Goal: Transaction & Acquisition: Subscribe to service/newsletter

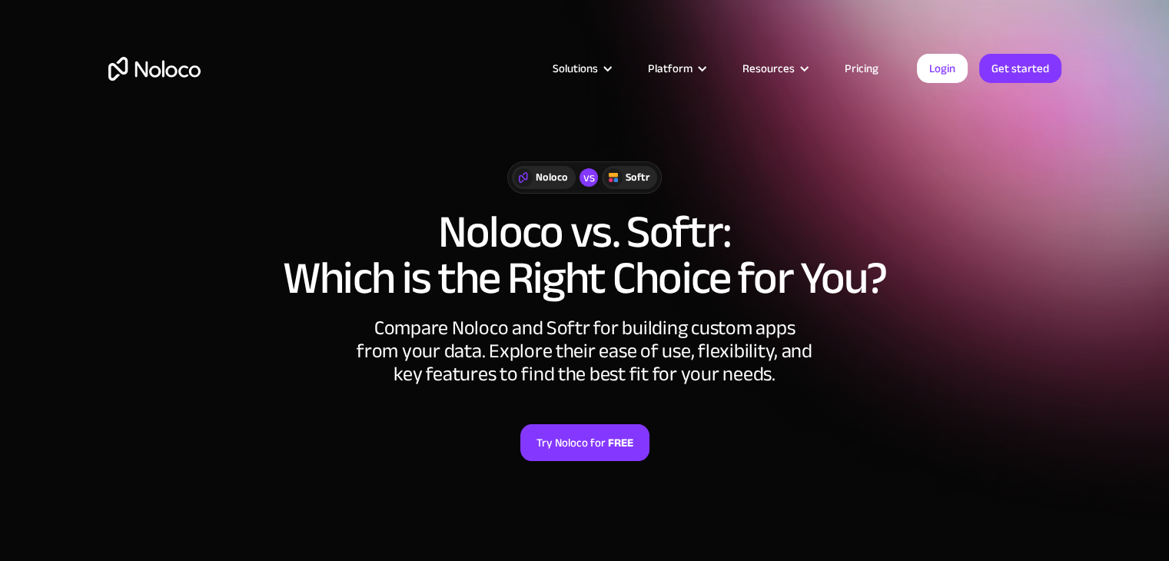
click at [847, 65] on link "Pricing" at bounding box center [861, 68] width 72 height 20
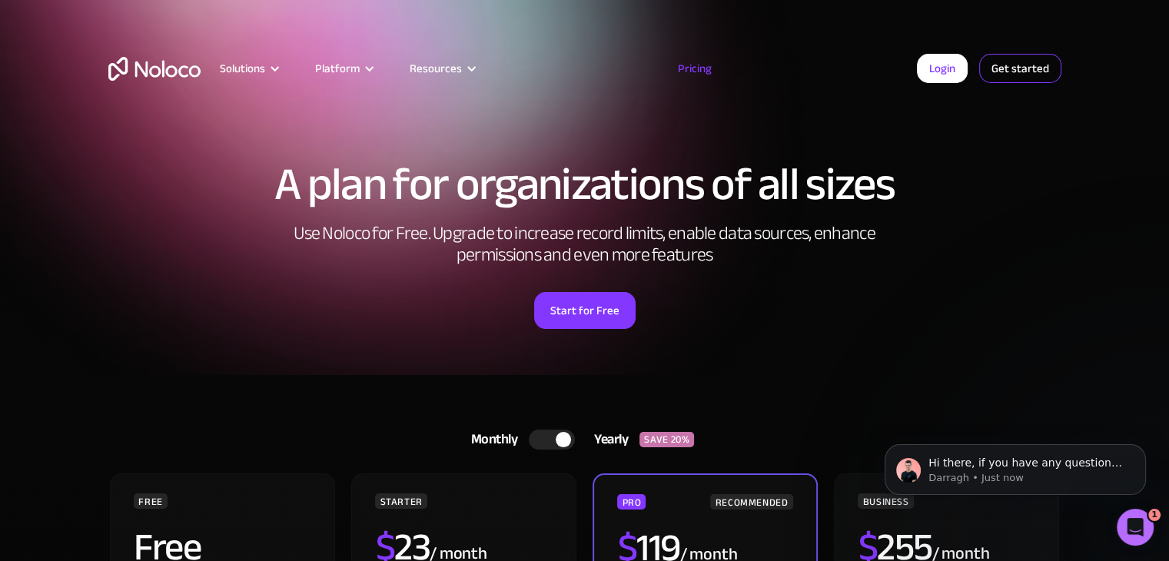
click at [993, 57] on link "Get started" at bounding box center [1020, 68] width 82 height 29
